Goal: Task Accomplishment & Management: Manage account settings

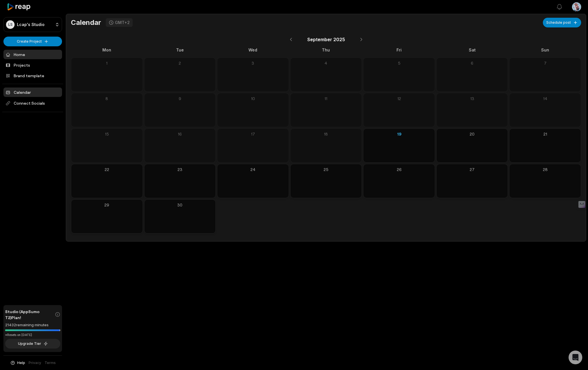
click at [20, 56] on link "Home" at bounding box center [32, 54] width 59 height 9
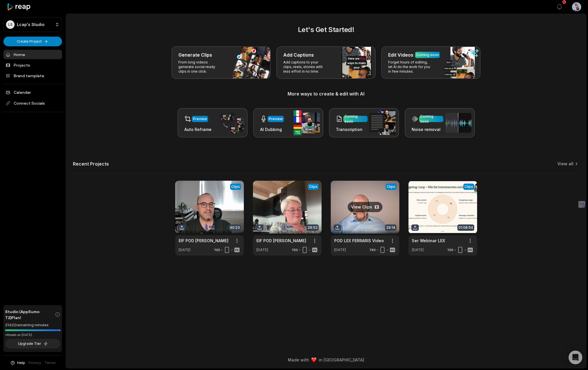
click at [360, 207] on link at bounding box center [365, 218] width 69 height 75
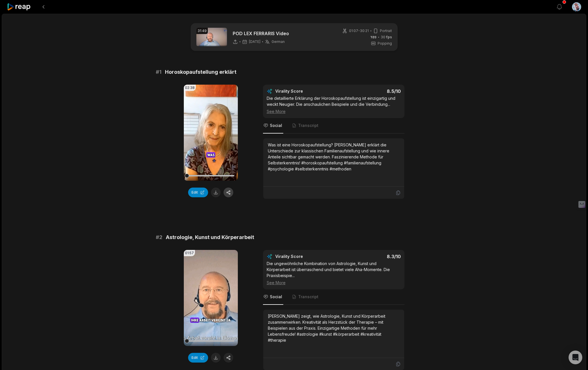
click at [229, 192] on button "button" at bounding box center [229, 193] width 10 height 10
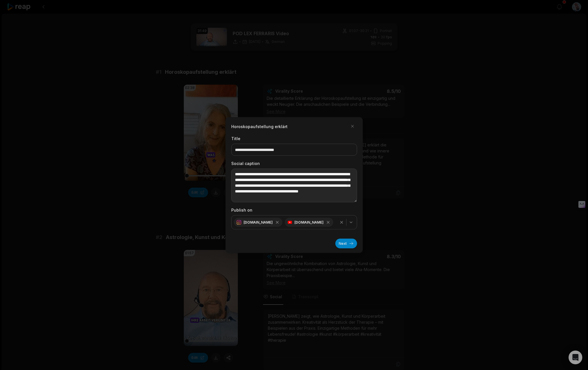
scroll to position [6, 0]
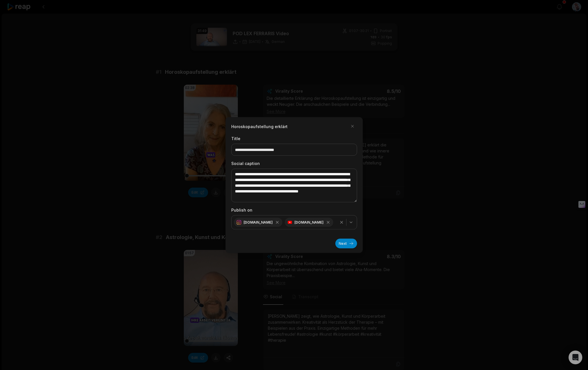
click at [353, 224] on icon "button" at bounding box center [351, 222] width 5 height 5
click at [352, 126] on button "button" at bounding box center [352, 126] width 9 height 9
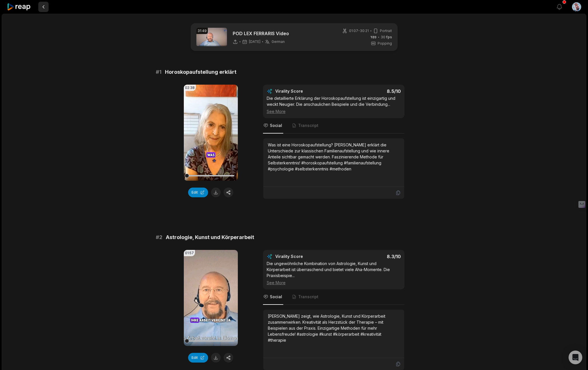
click at [43, 6] on button at bounding box center [43, 7] width 10 height 10
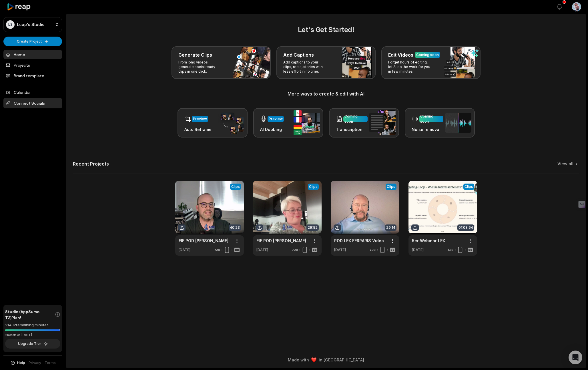
click at [23, 103] on span "Connect Socials" at bounding box center [32, 103] width 59 height 10
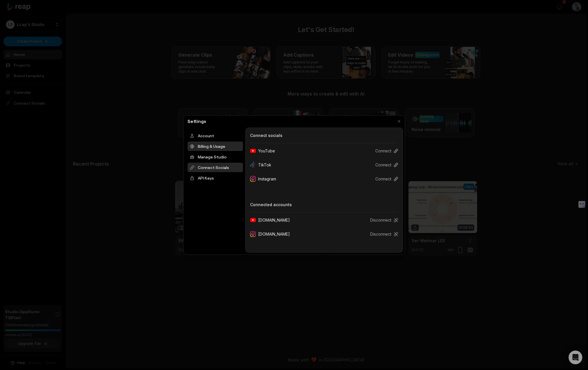
click at [209, 146] on div "Billing & Usage" at bounding box center [215, 146] width 55 height 9
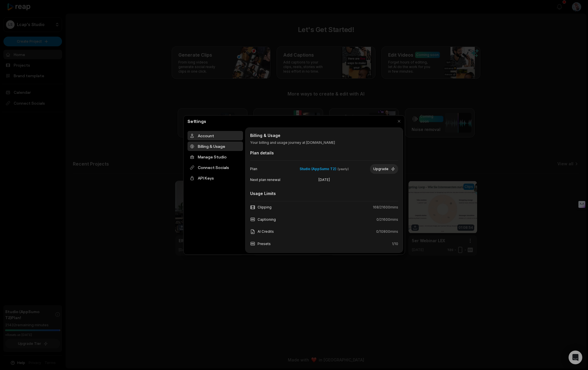
click at [207, 135] on div "Account" at bounding box center [215, 135] width 55 height 9
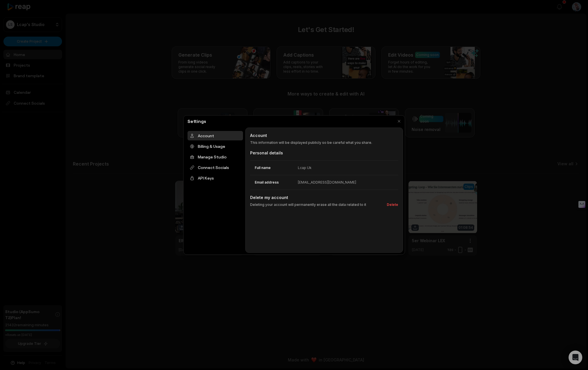
click at [308, 168] on div "Lcap Uk" at bounding box center [305, 167] width 14 height 5
click at [311, 167] on dd "Lcap Uk" at bounding box center [348, 167] width 100 height 5
click at [399, 120] on button "button" at bounding box center [399, 121] width 8 height 8
